Goal: Information Seeking & Learning: Check status

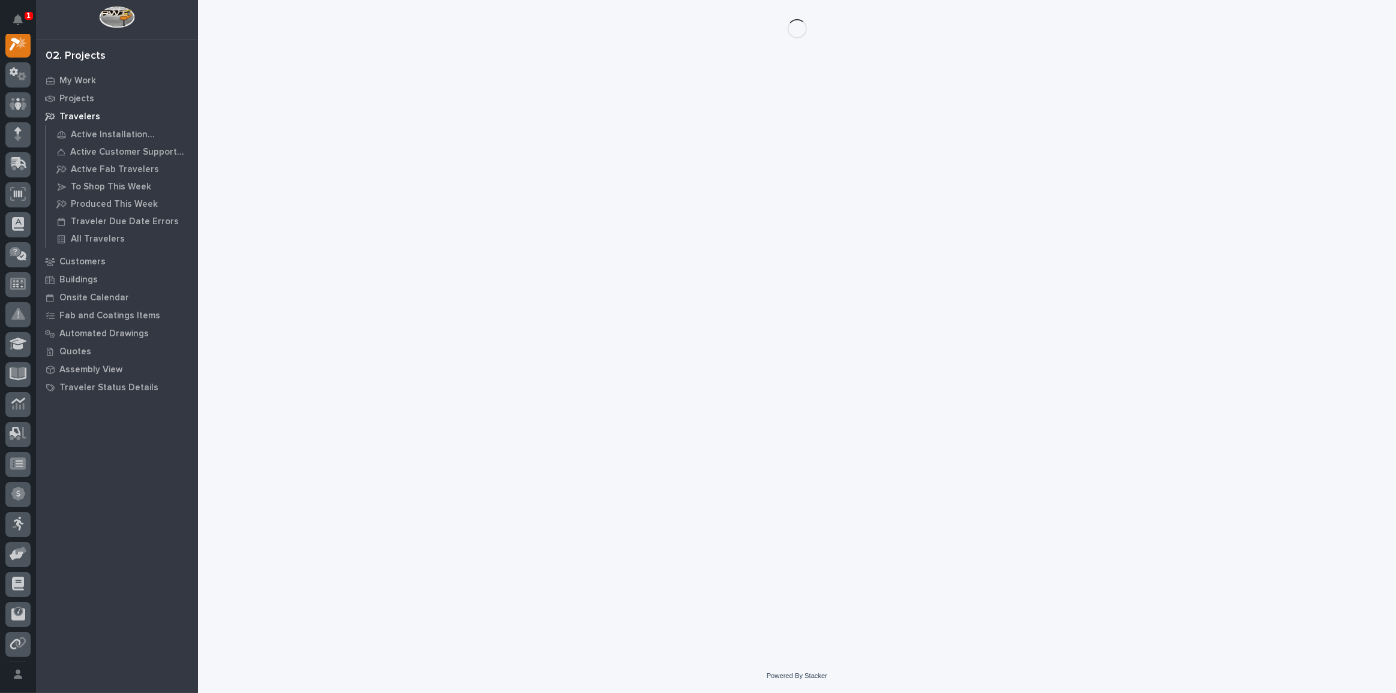
scroll to position [29, 0]
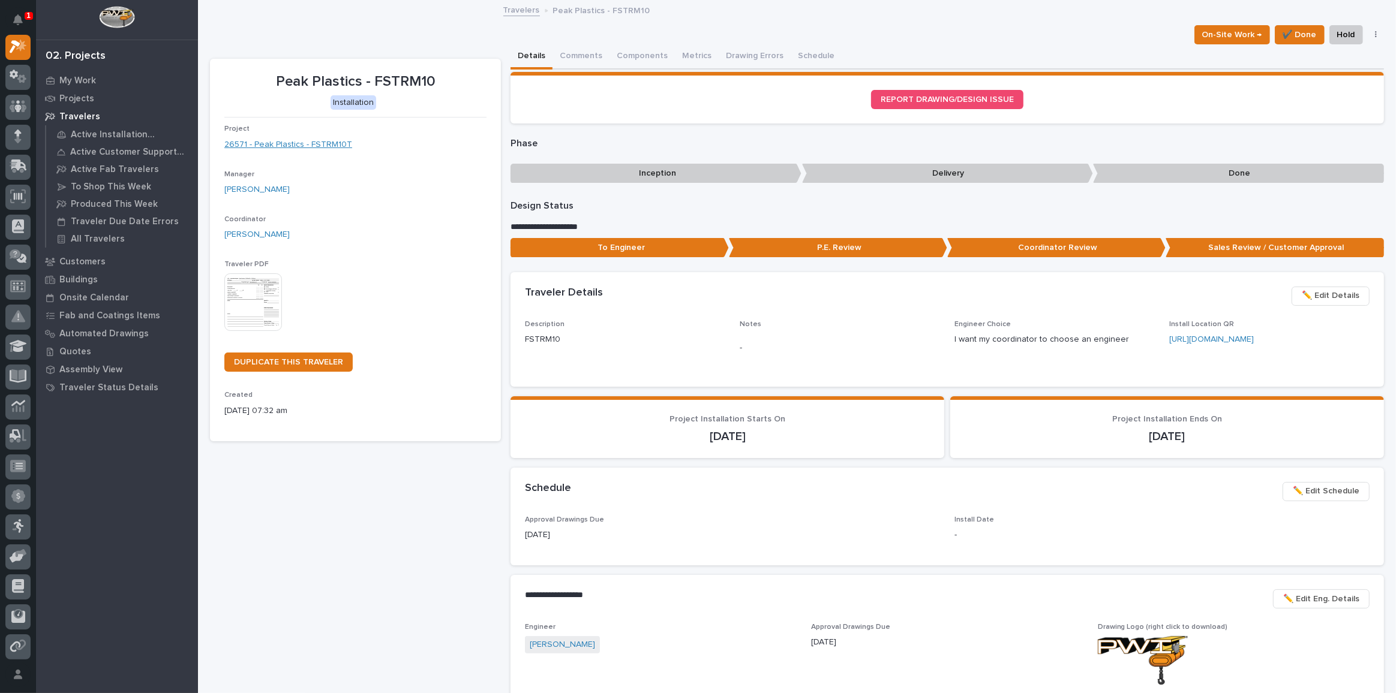
click at [312, 139] on link "26571 - Peak Plastics - FSTRM10T" at bounding box center [288, 145] width 128 height 13
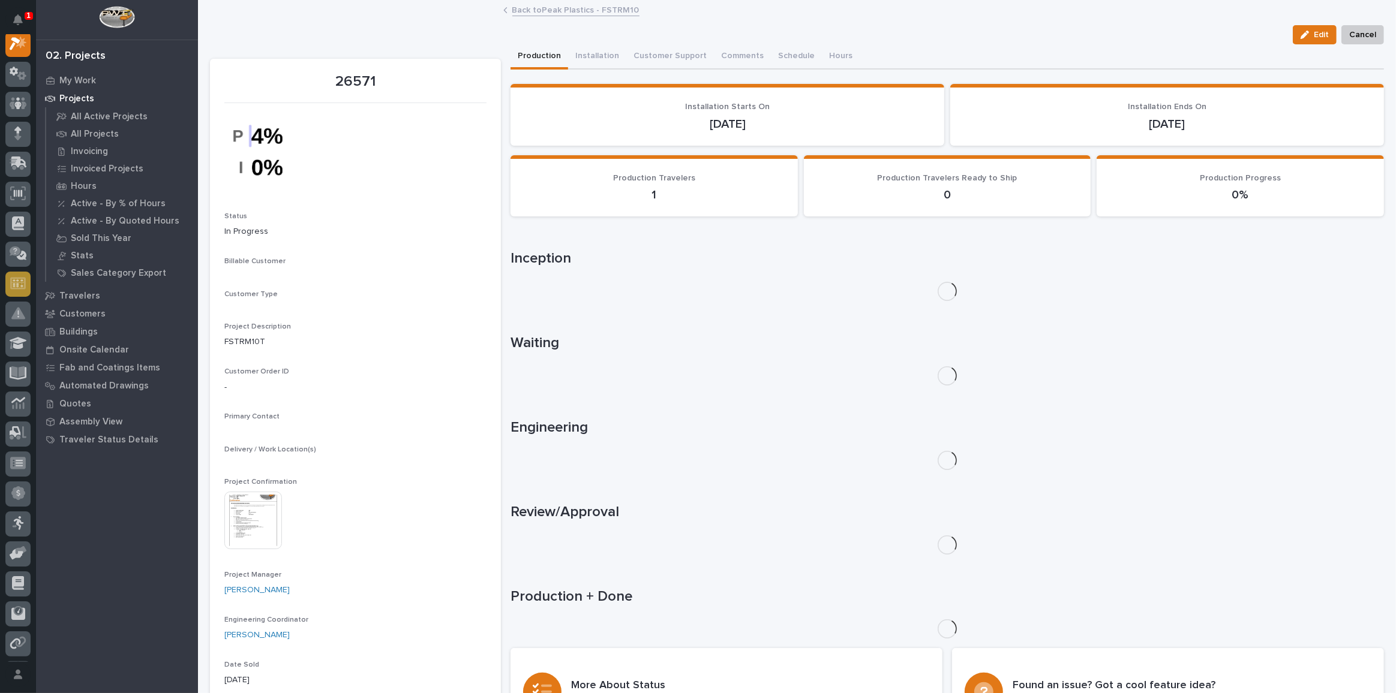
scroll to position [29, 0]
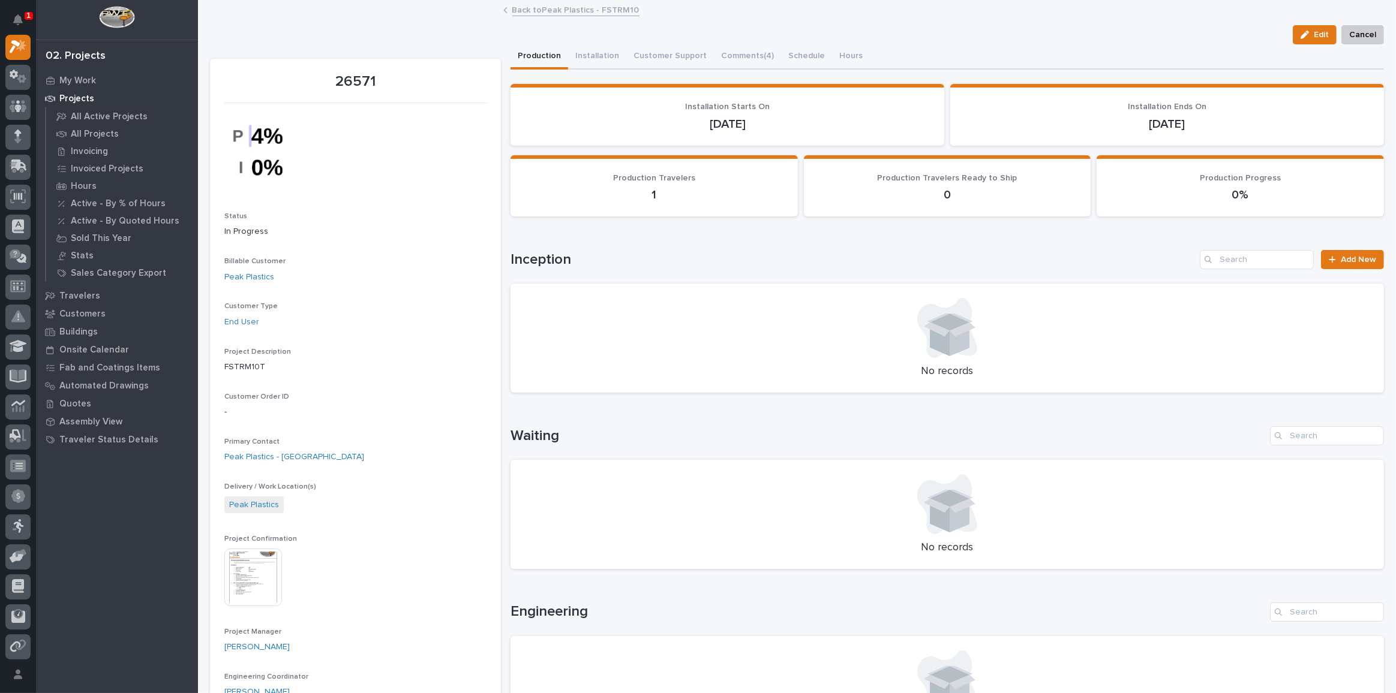
click at [262, 589] on img at bounding box center [253, 578] width 58 height 58
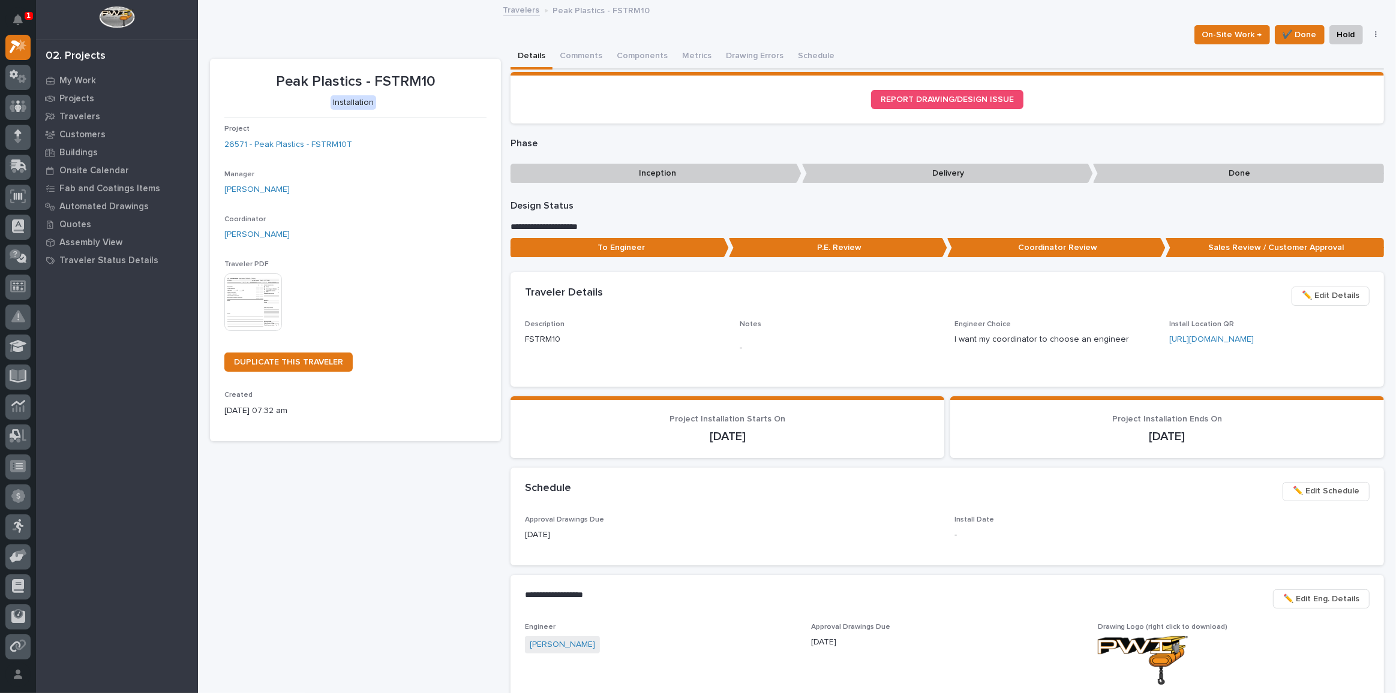
click at [261, 304] on img at bounding box center [253, 302] width 58 height 58
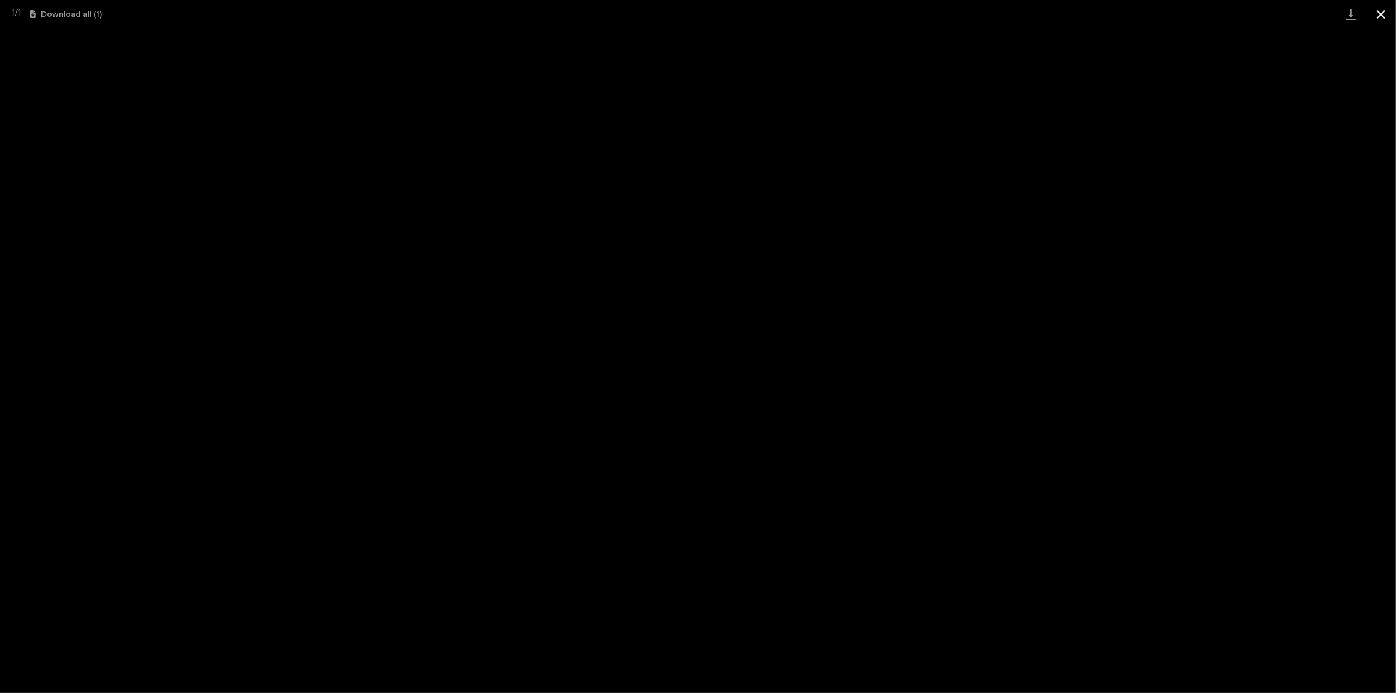
click at [1375, 8] on button "Close gallery" at bounding box center [1381, 14] width 30 height 28
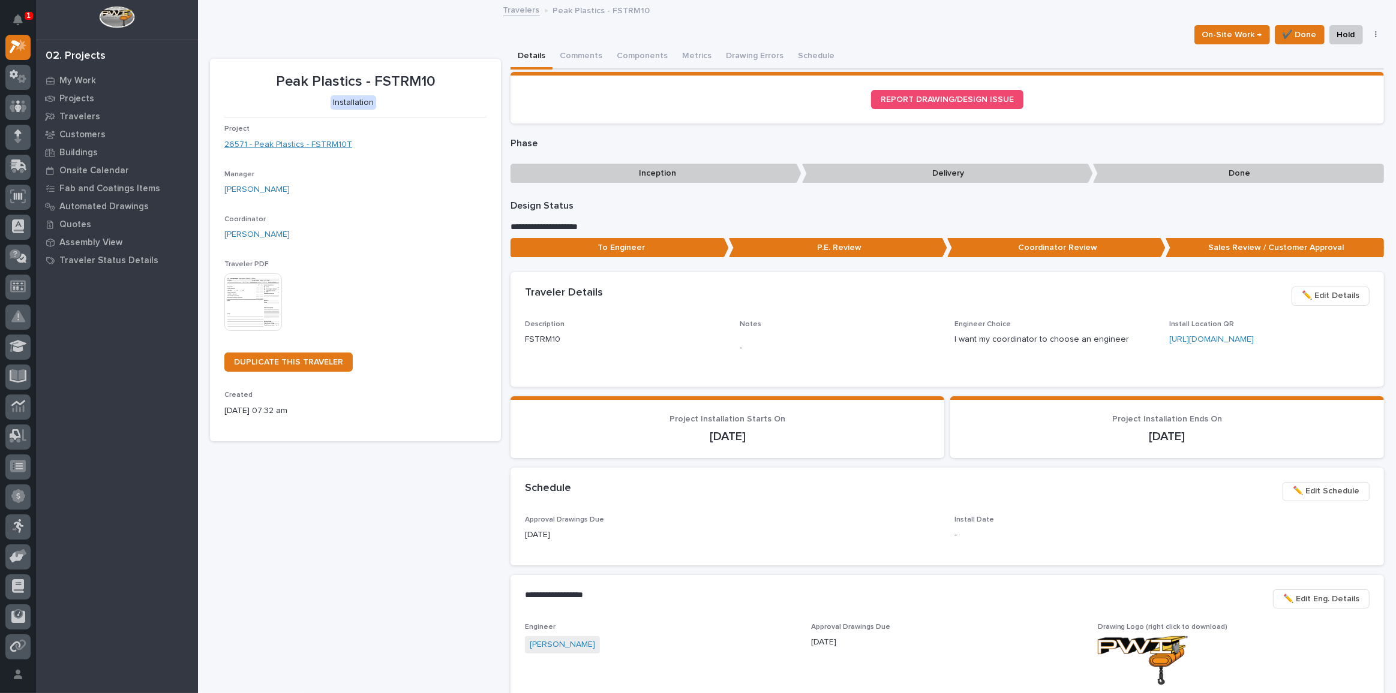
click at [297, 143] on link "26571 - Peak Plastics - FSTRM10T" at bounding box center [288, 145] width 128 height 13
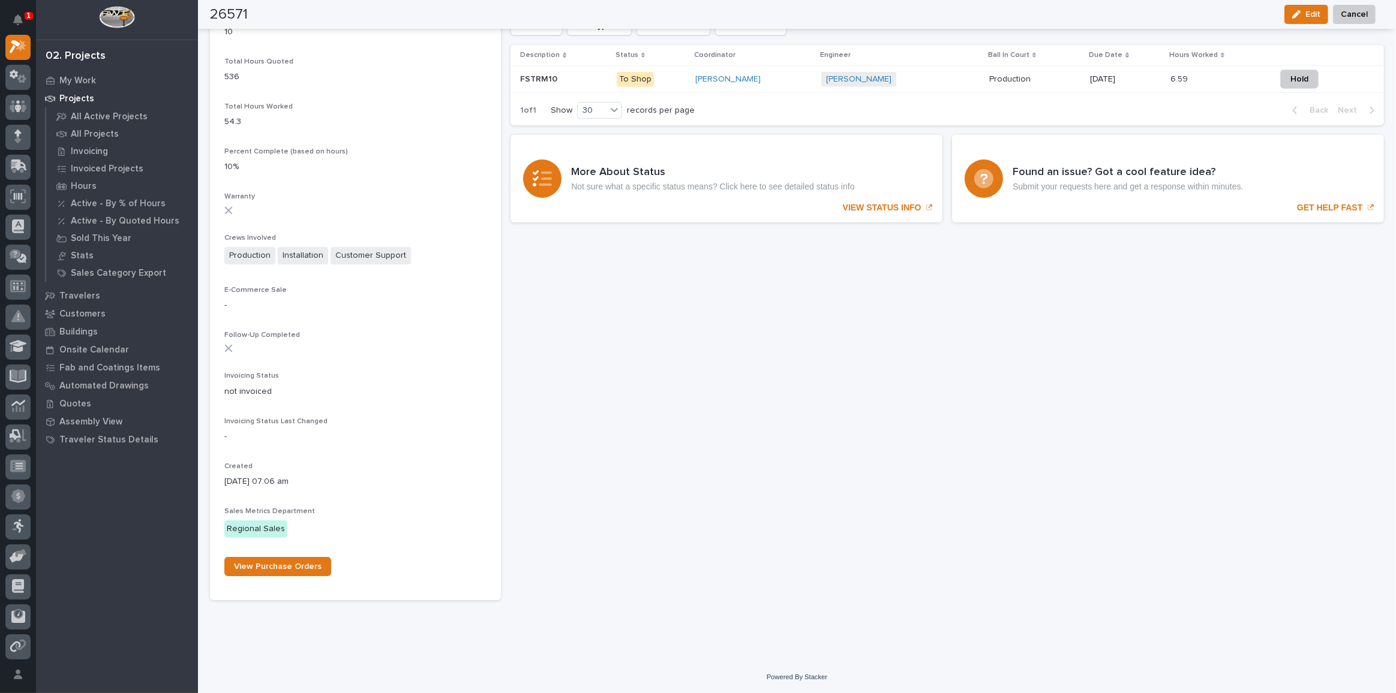
scroll to position [973, 0]
click at [541, 77] on p "FSTRM10" at bounding box center [540, 77] width 40 height 13
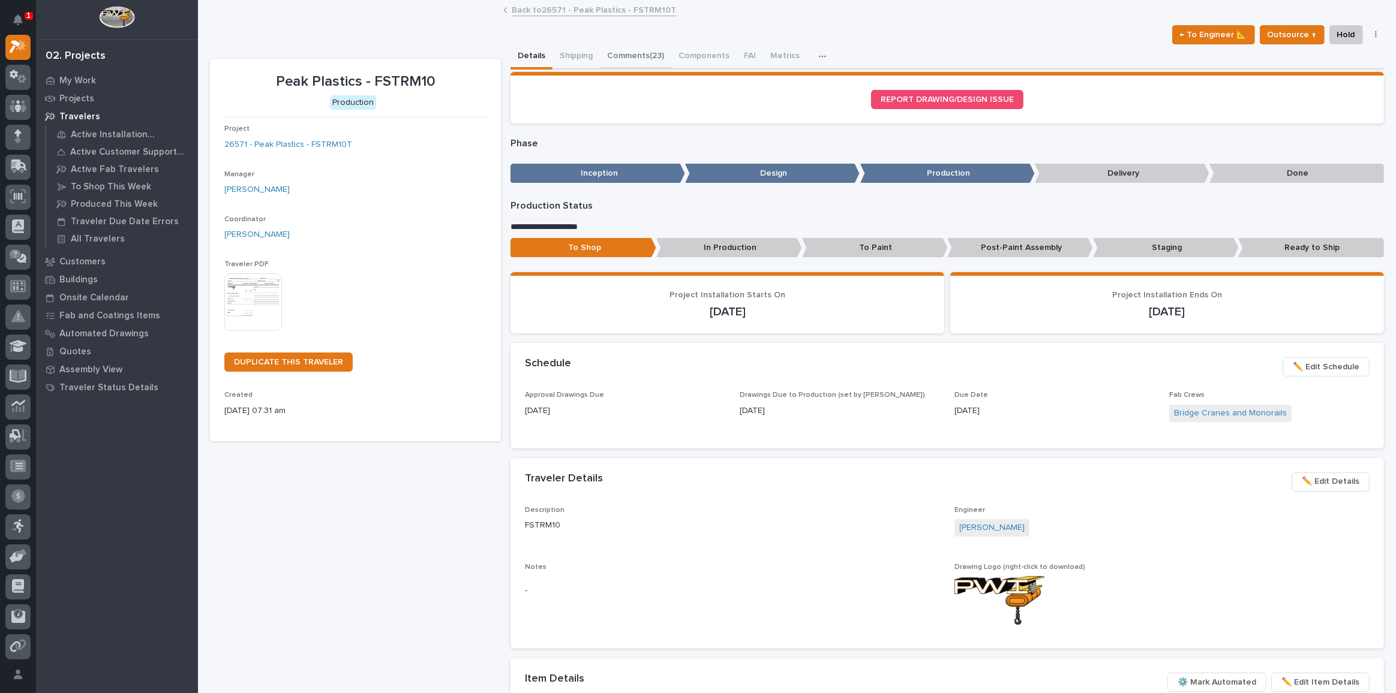
click at [638, 59] on button "Comments (23)" at bounding box center [635, 56] width 71 height 25
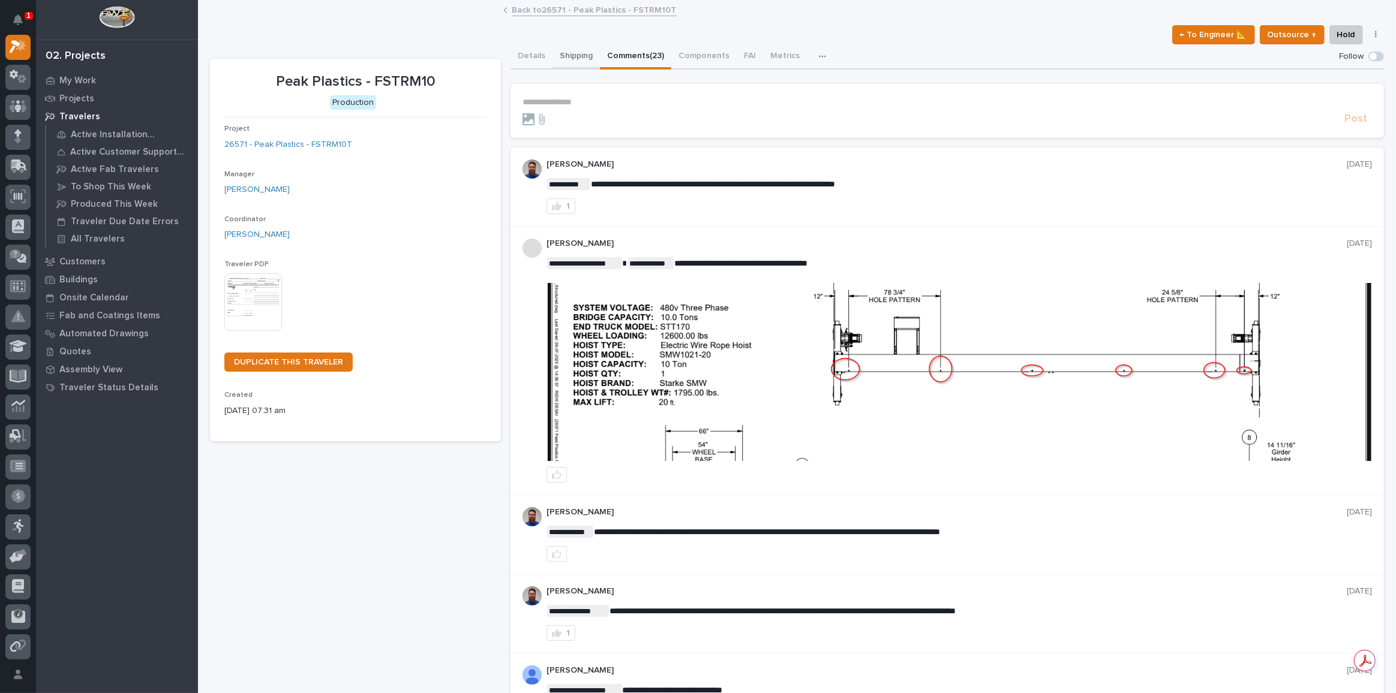
click at [566, 60] on button "Shipping" at bounding box center [575, 56] width 47 height 25
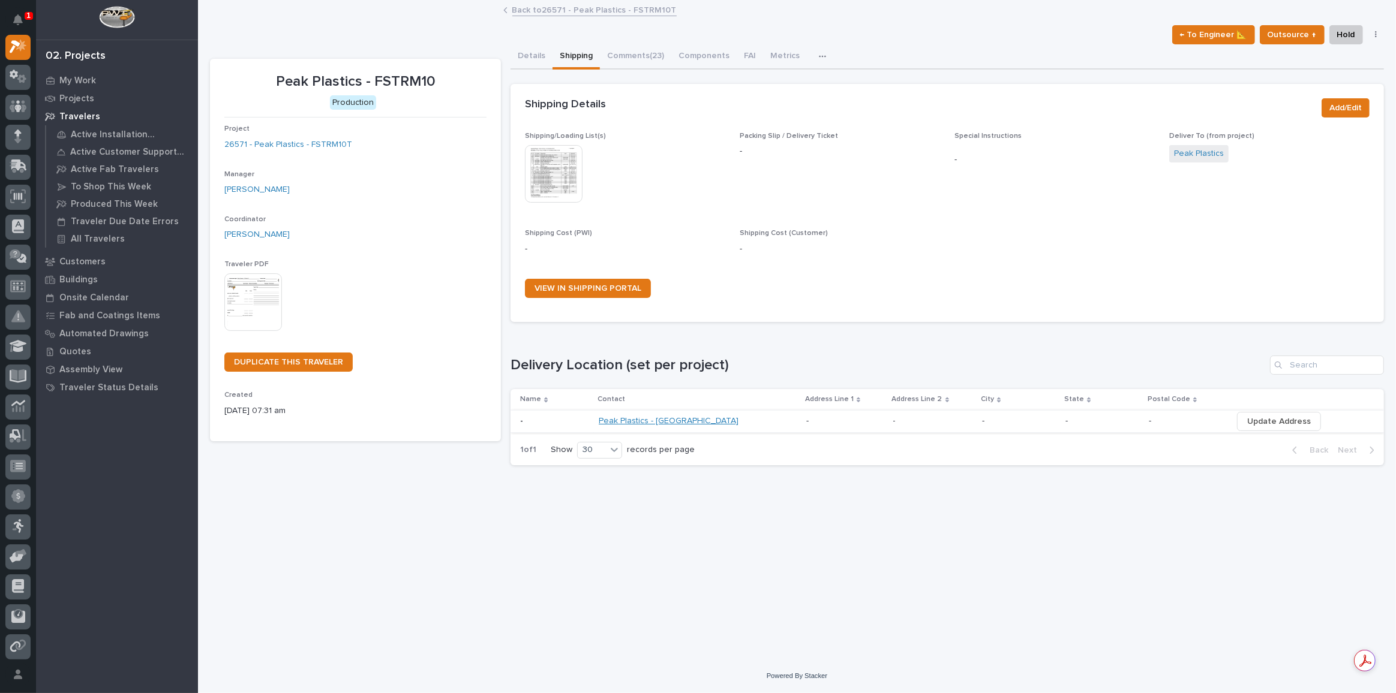
click at [655, 416] on link "Peak Plastics - [GEOGRAPHIC_DATA]" at bounding box center [669, 421] width 140 height 10
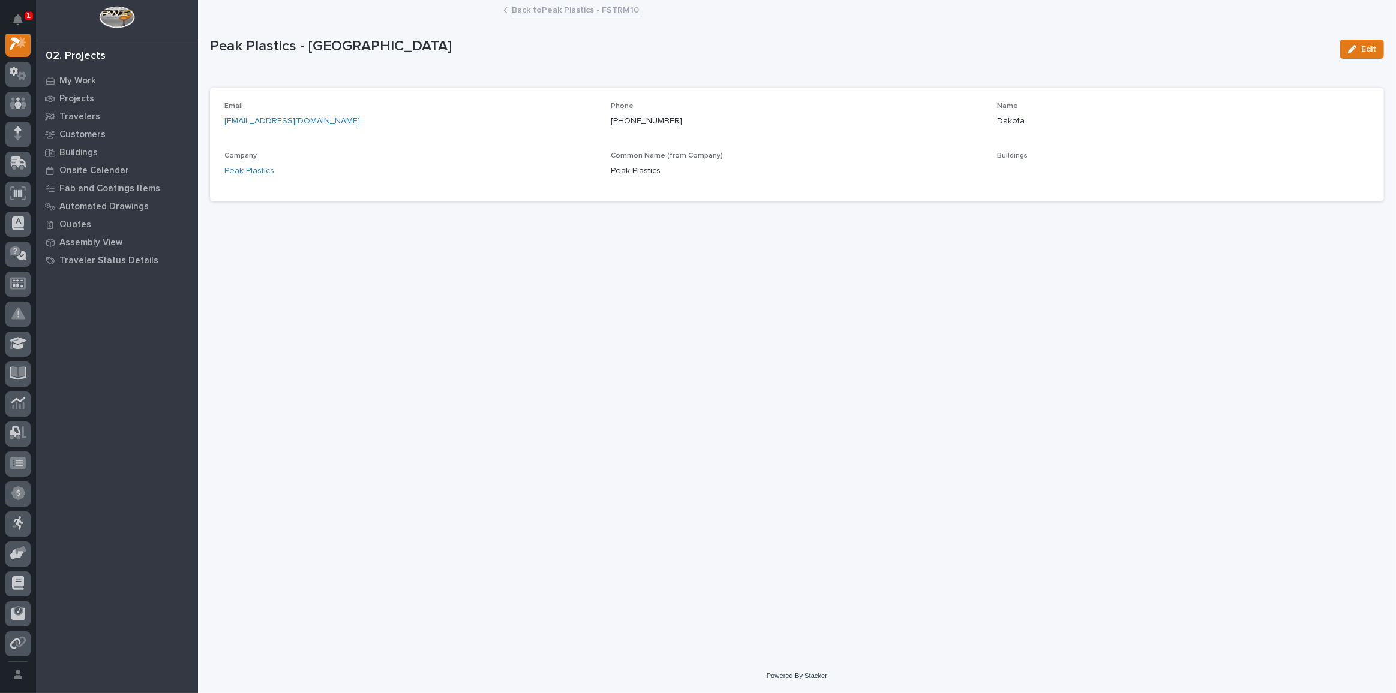
scroll to position [29, 0]
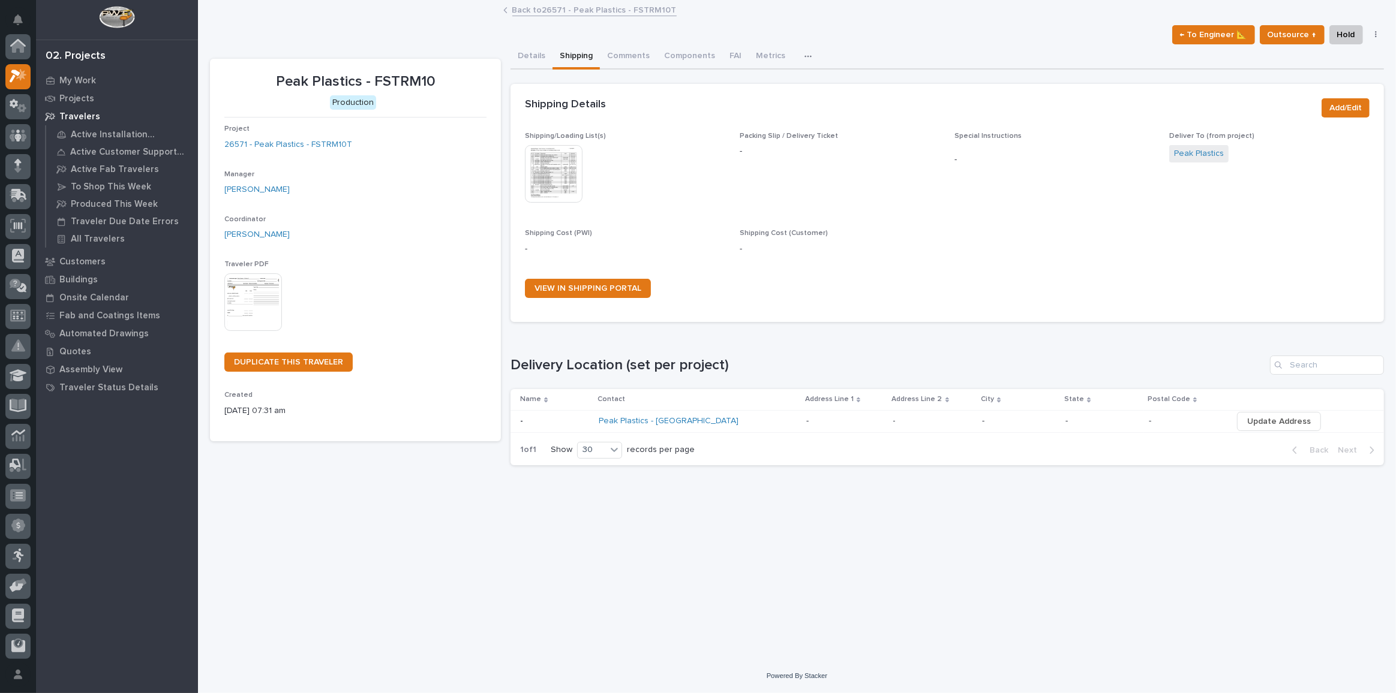
scroll to position [32, 0]
click at [553, 164] on img at bounding box center [554, 174] width 58 height 58
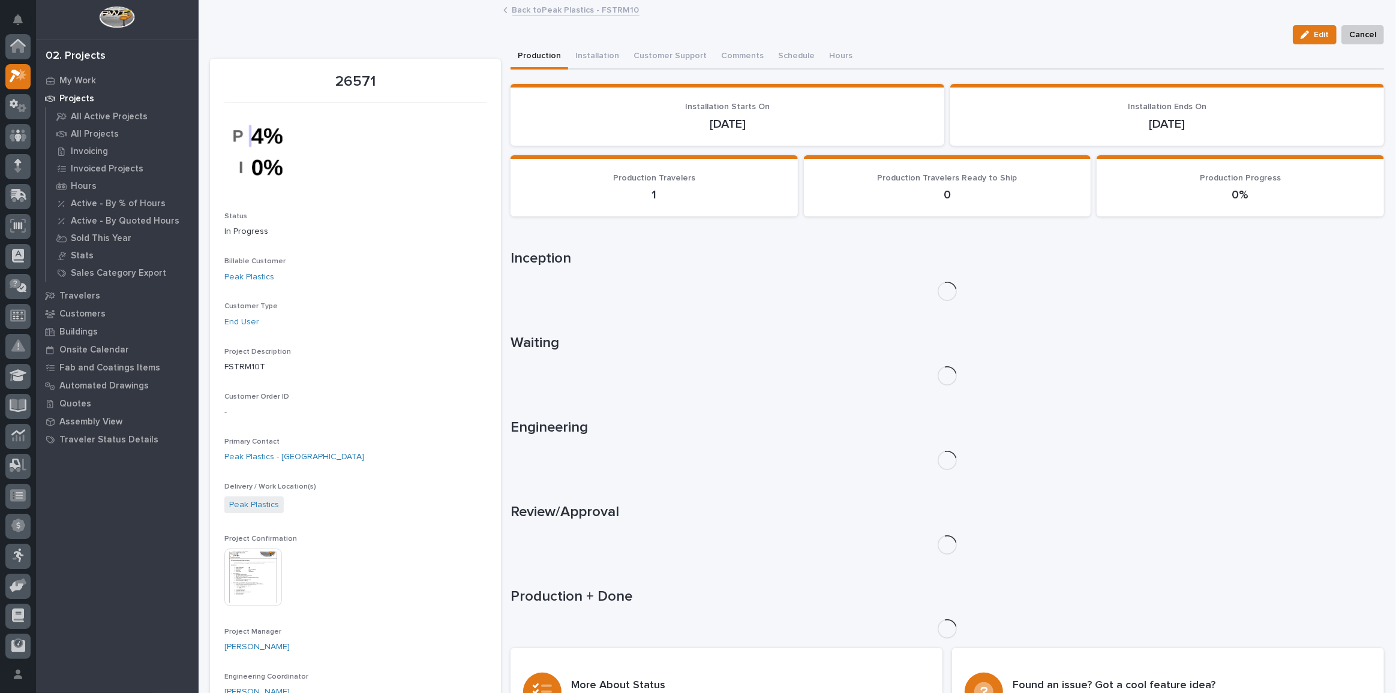
scroll to position [32, 0]
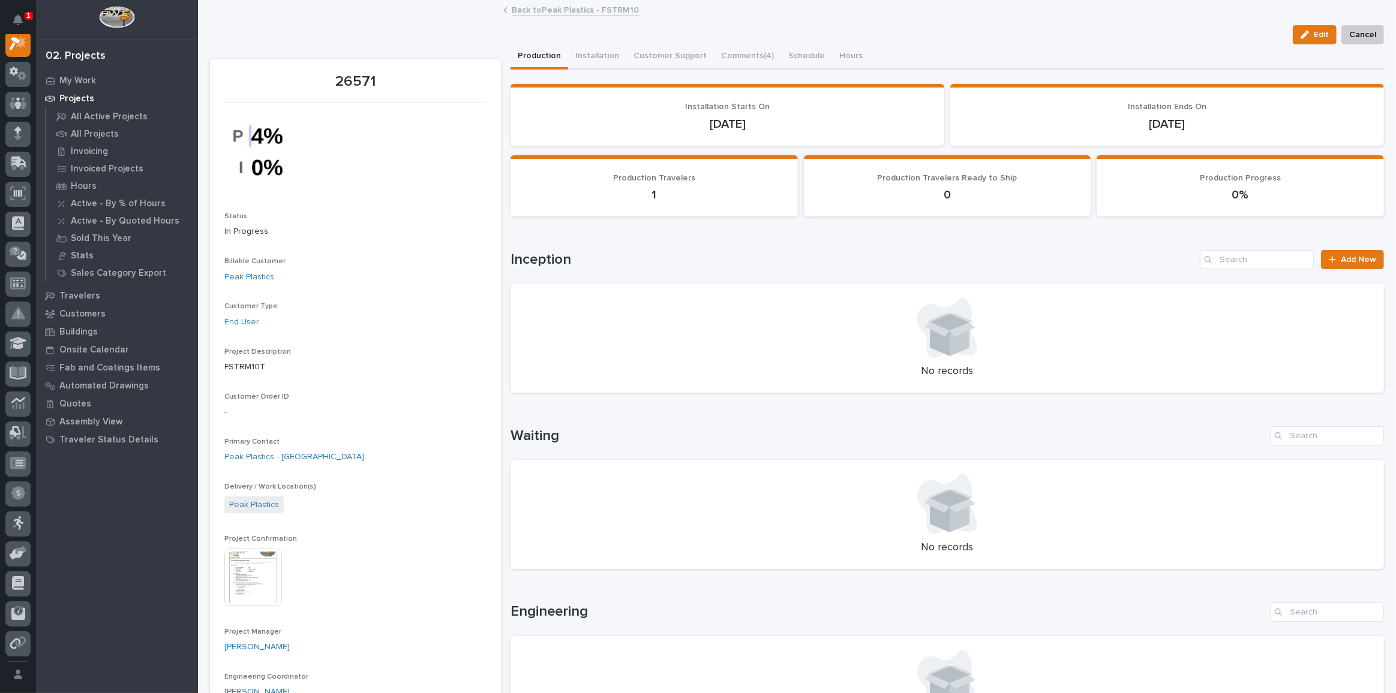
click at [266, 591] on img at bounding box center [253, 578] width 58 height 58
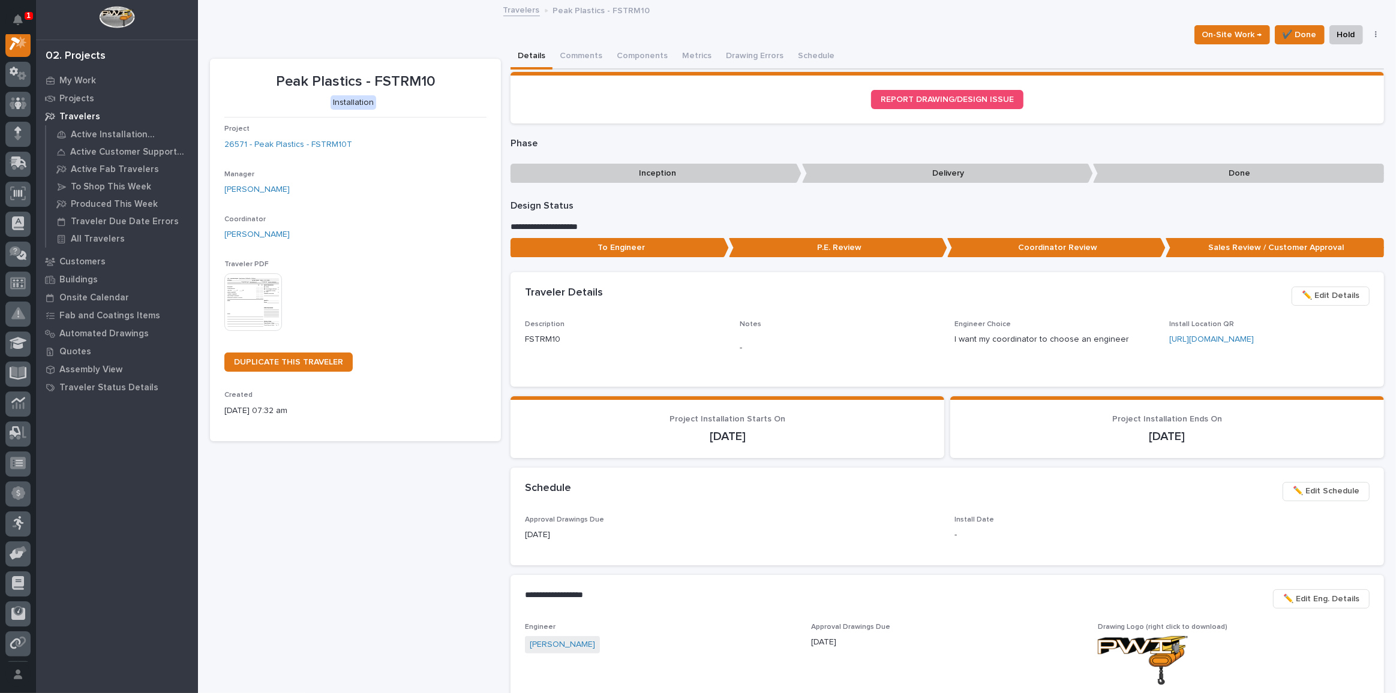
click at [285, 151] on div "Project 26571 - Peak Plastics - FSTRM10T" at bounding box center [355, 142] width 262 height 35
click at [290, 145] on link "26571 - Peak Plastics - FSTRM10T" at bounding box center [288, 145] width 128 height 13
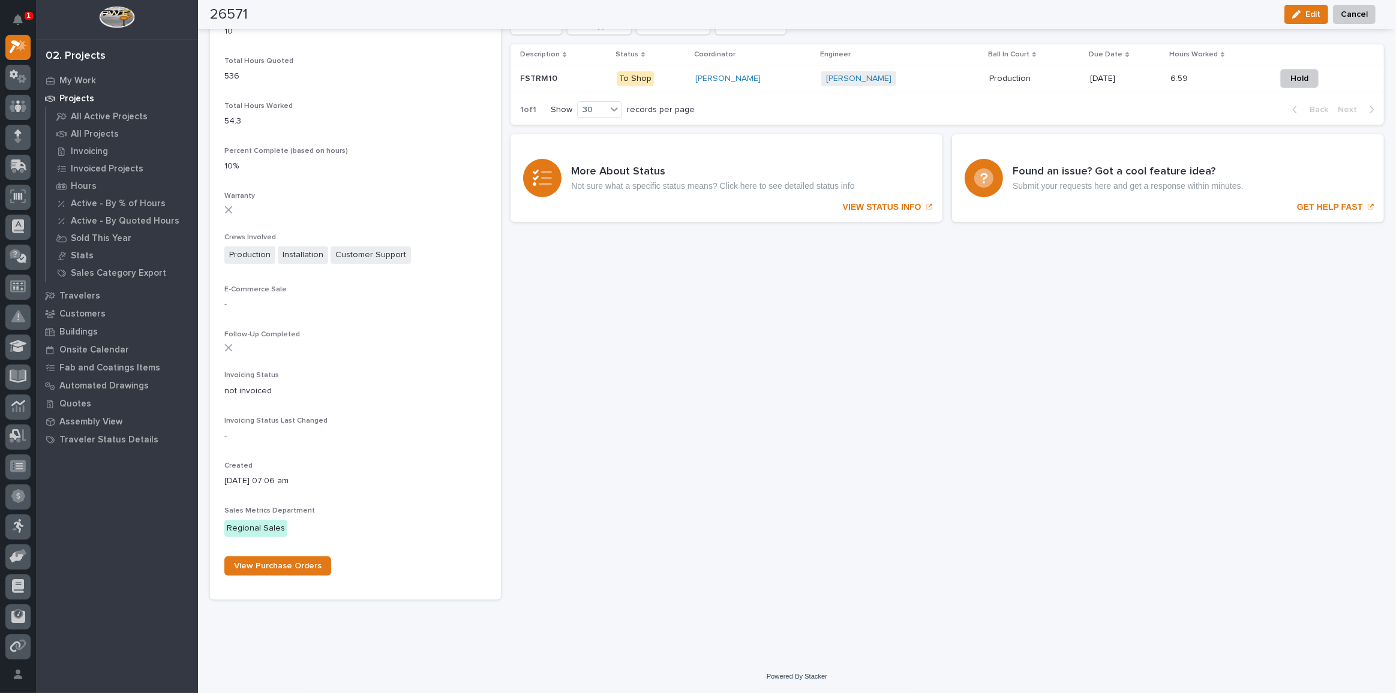
scroll to position [809, 0]
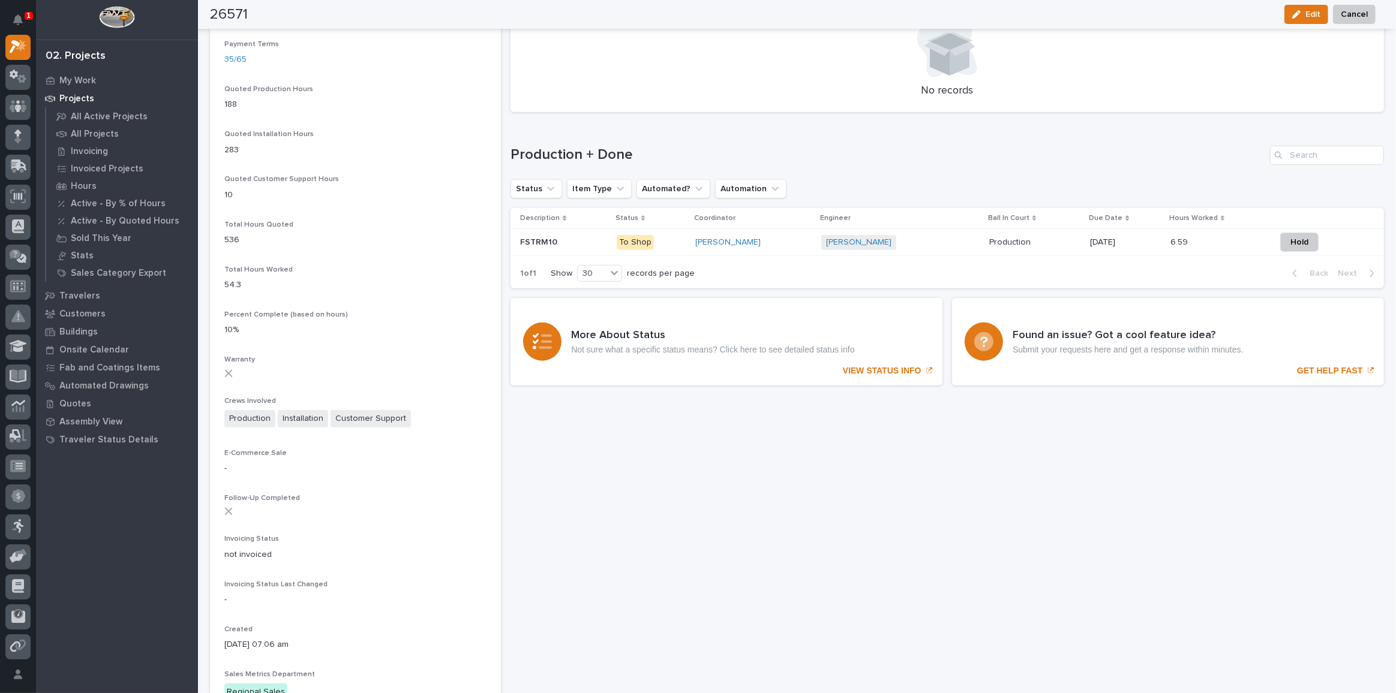
click at [554, 236] on p "FSTRM10" at bounding box center [540, 241] width 40 height 13
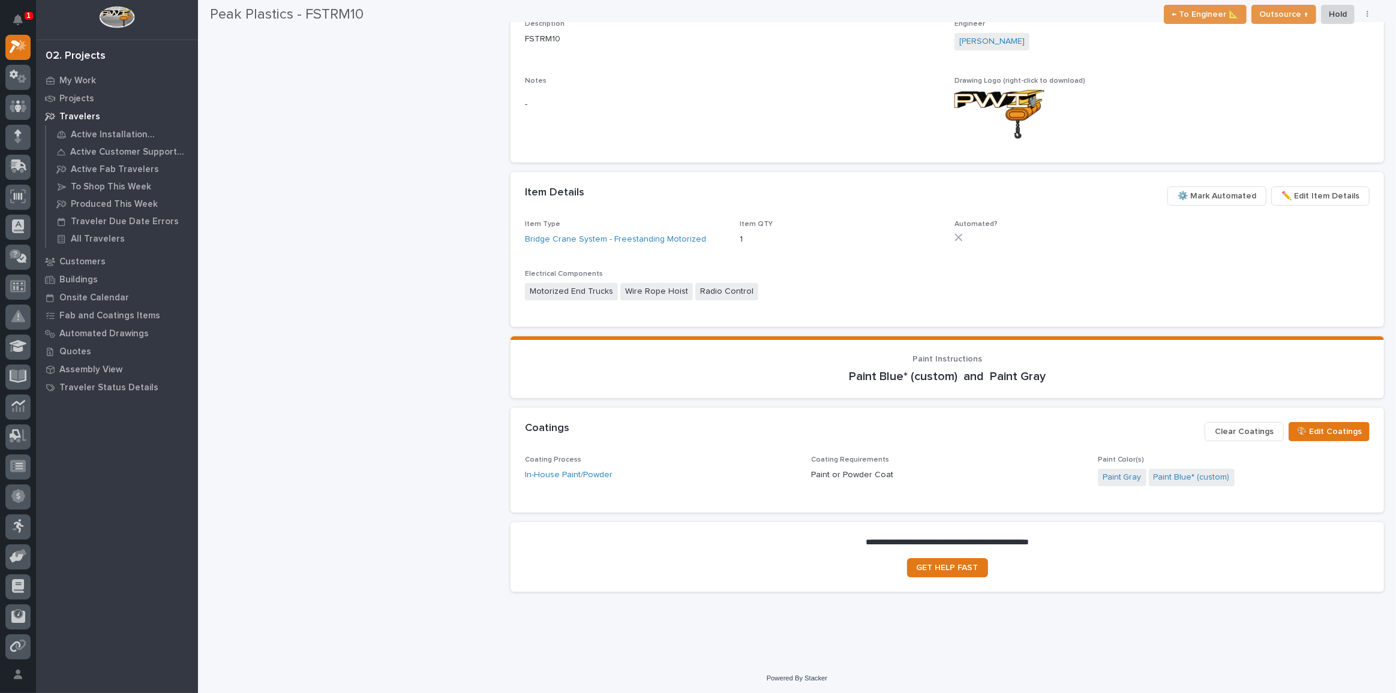
scroll to position [487, 0]
click at [611, 236] on link "Bridge Crane System - Freestanding Motorized" at bounding box center [615, 239] width 181 height 13
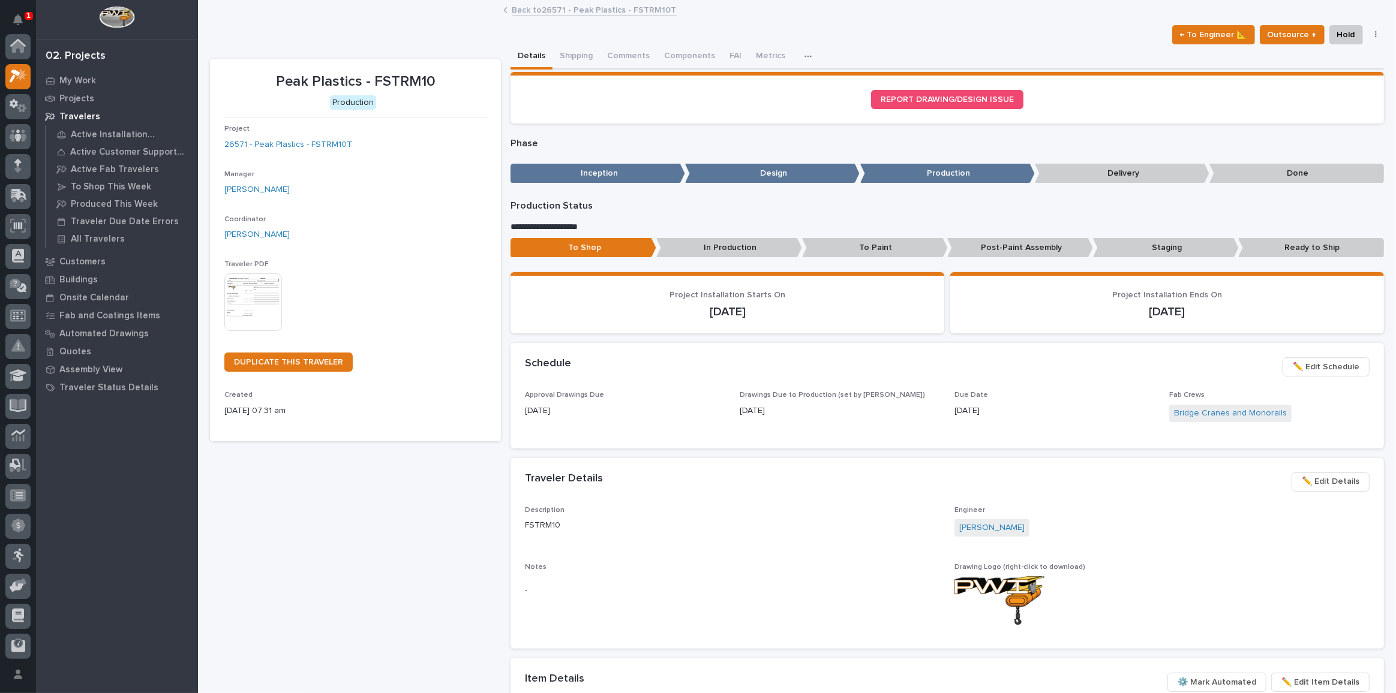
scroll to position [32, 0]
click at [569, 55] on button "Shipping" at bounding box center [575, 56] width 47 height 25
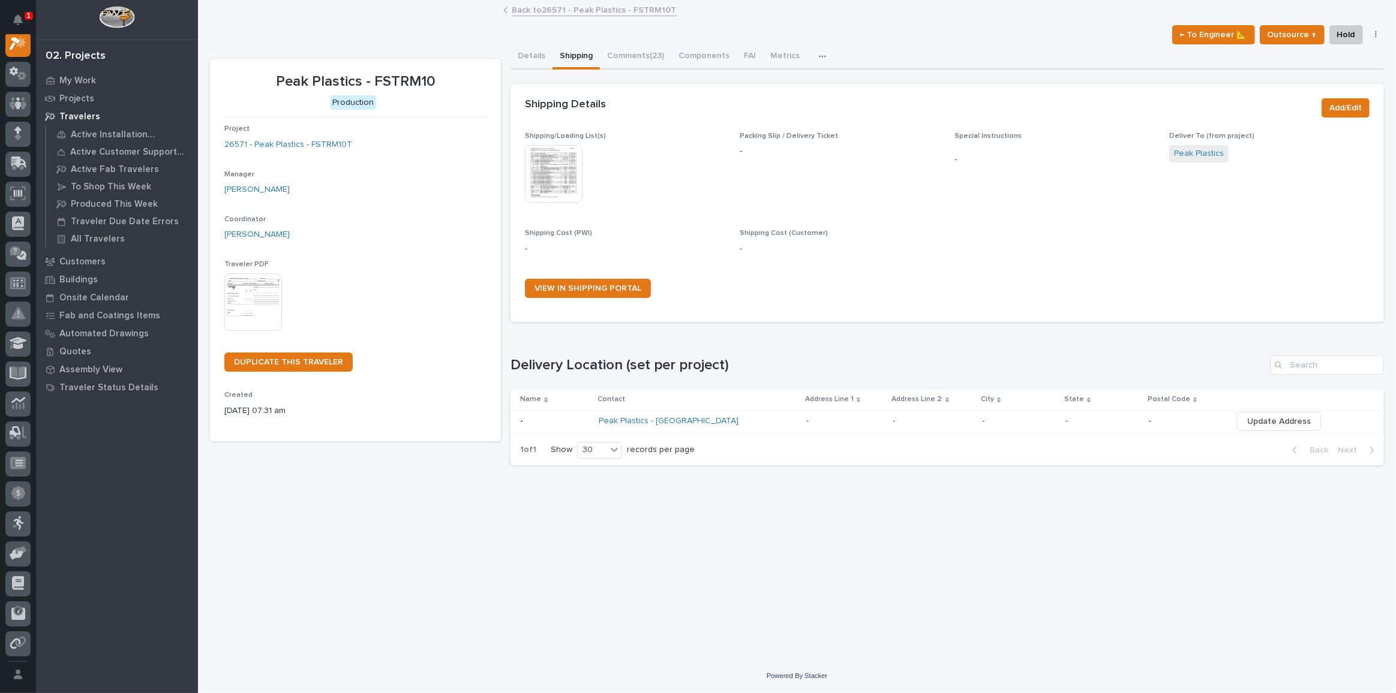
scroll to position [29, 0]
click at [650, 423] on link "Peak Plastics - [GEOGRAPHIC_DATA]" at bounding box center [669, 421] width 140 height 10
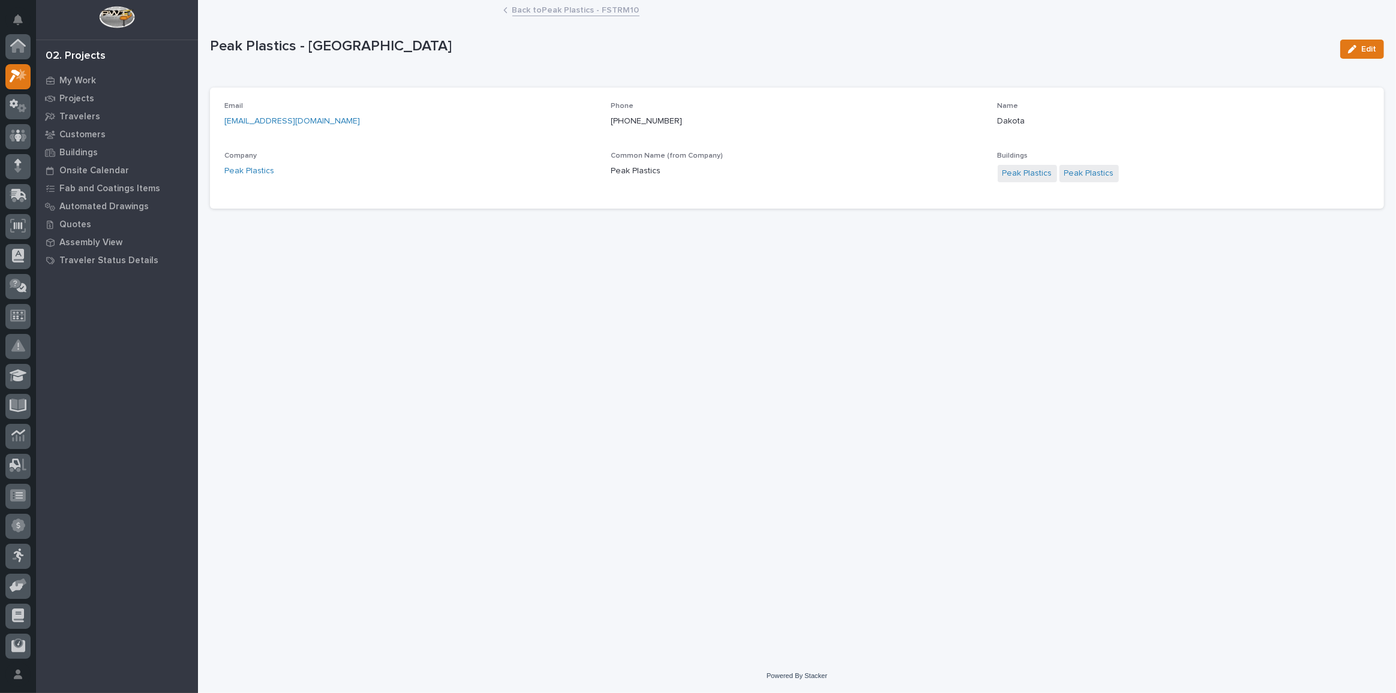
scroll to position [29, 0]
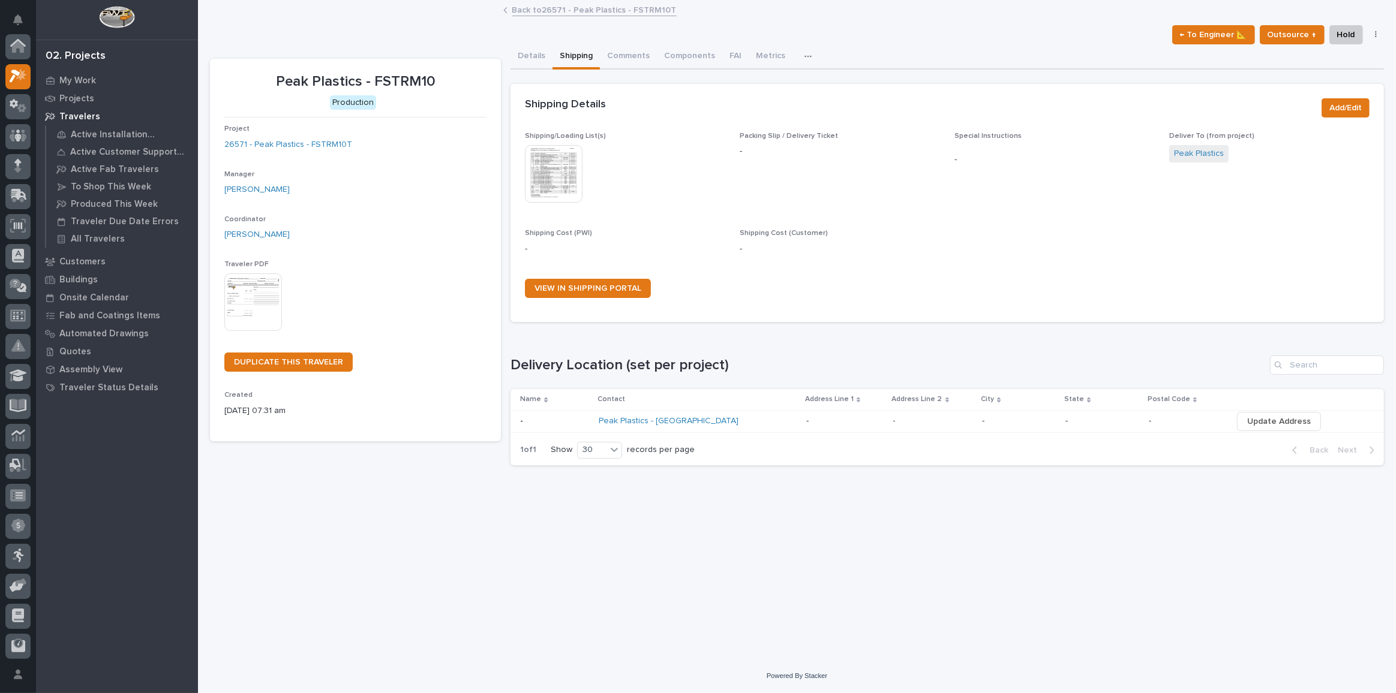
scroll to position [32, 0]
click at [258, 303] on img at bounding box center [253, 302] width 58 height 58
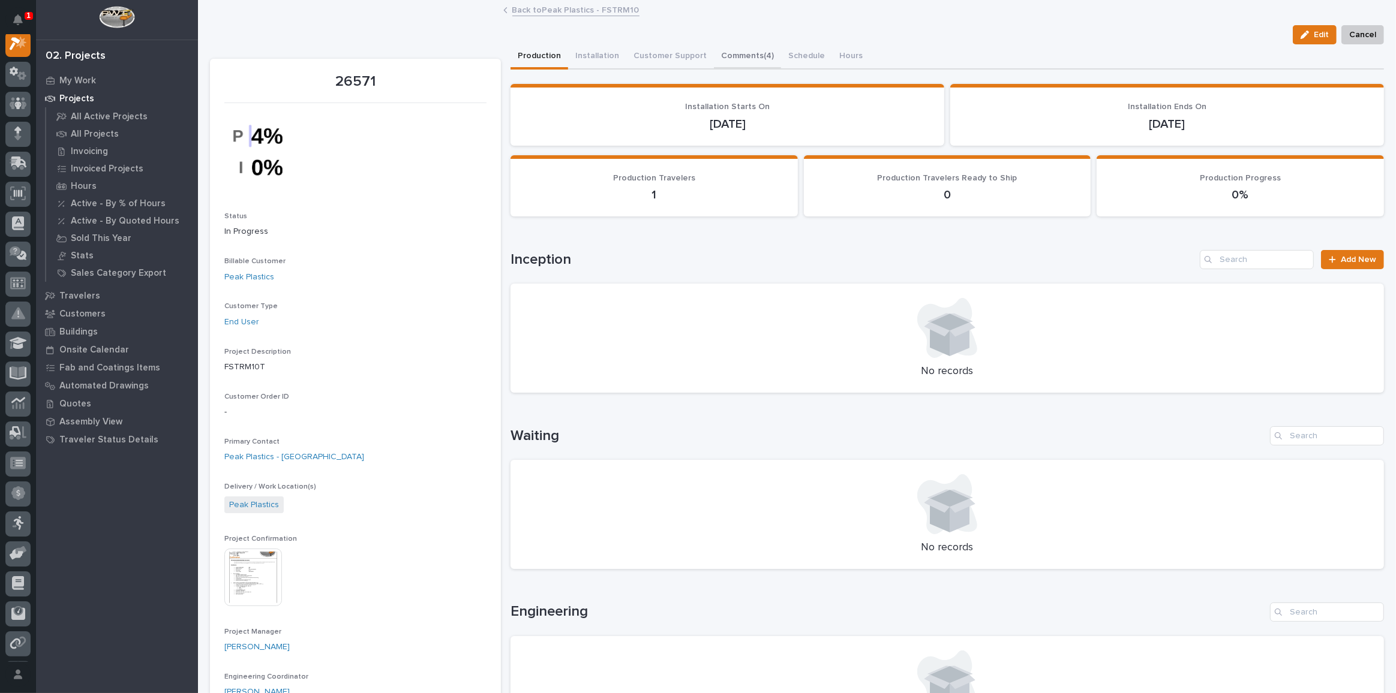
click at [729, 52] on button "Comments (4)" at bounding box center [747, 56] width 67 height 25
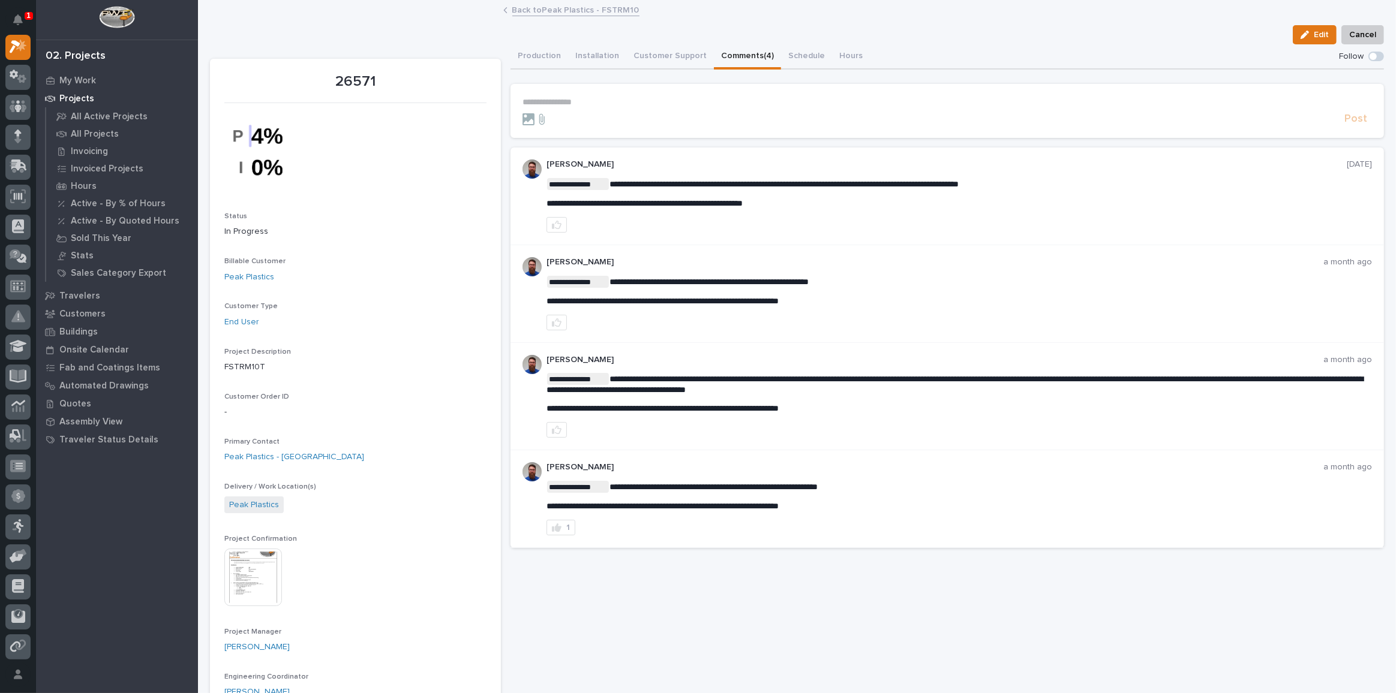
click at [33, 12] on div "1 My Settings Log Out" at bounding box center [18, 346] width 36 height 693
click at [29, 16] on p "1" at bounding box center [28, 15] width 4 height 8
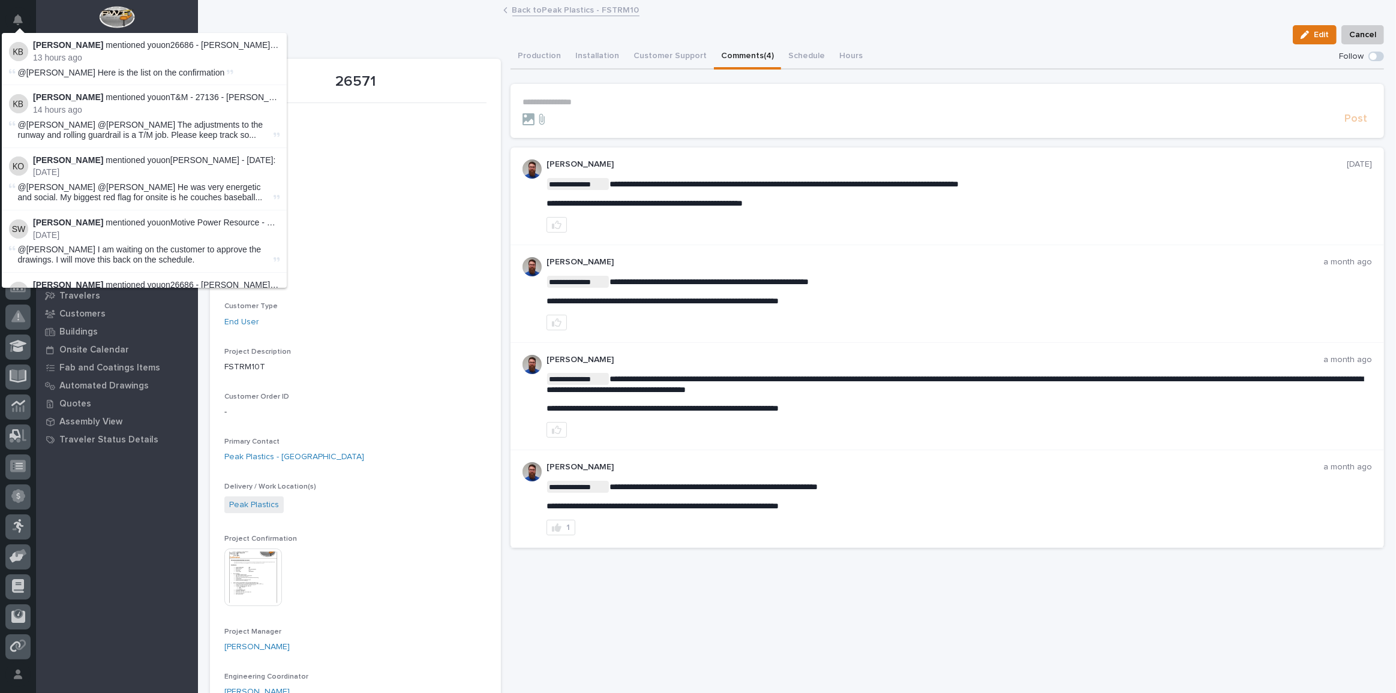
click at [79, 48] on p "[PERSON_NAME] mentioned you on 26686 - [PERSON_NAME] - New BTH Devices - Plant …" at bounding box center [156, 45] width 246 height 10
click at [90, 96] on p "[PERSON_NAME] mentioned you on T&M - 27136 - [PERSON_NAME] - Move Rolling Guard…" at bounding box center [156, 97] width 246 height 10
click at [422, 145] on div at bounding box center [355, 151] width 262 height 83
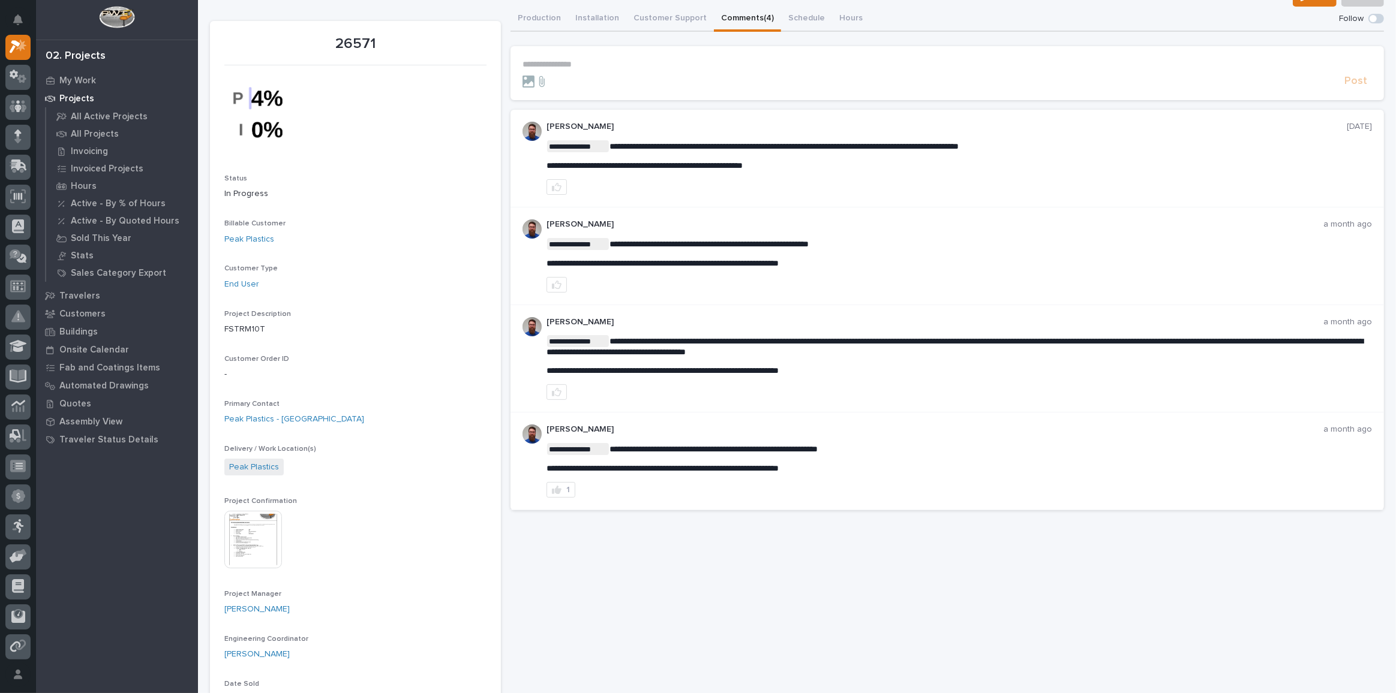
scroll to position [54, 0]
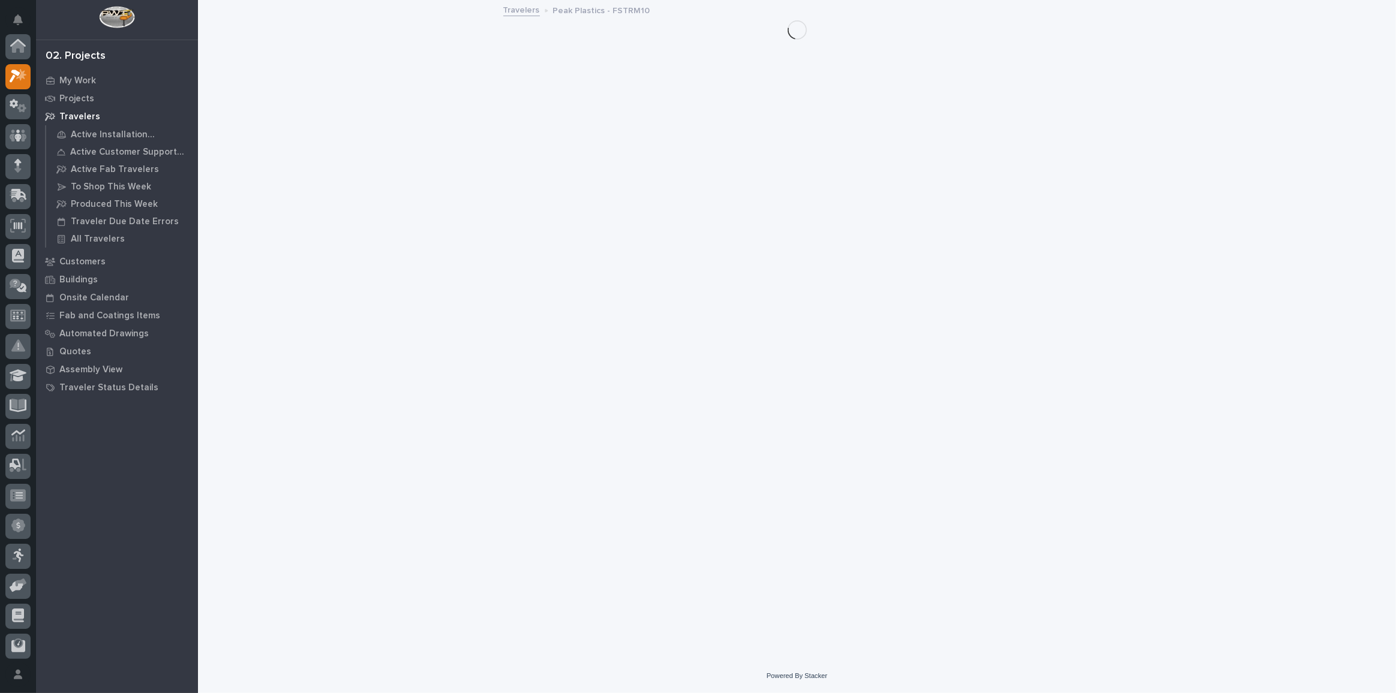
scroll to position [32, 0]
